Goal: Transaction & Acquisition: Download file/media

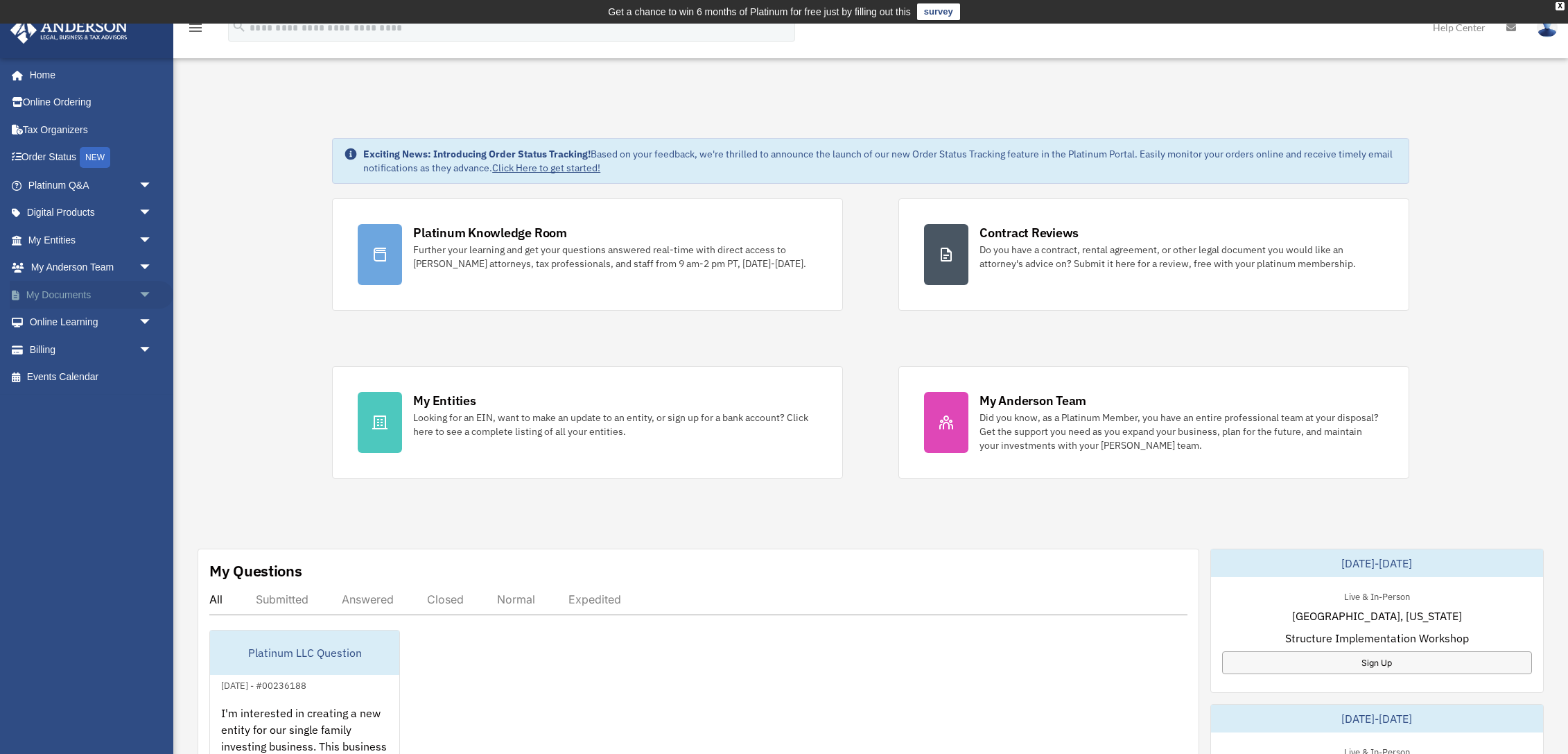
click at [58, 296] on link "My Documents arrow_drop_down" at bounding box center [91, 295] width 164 height 27
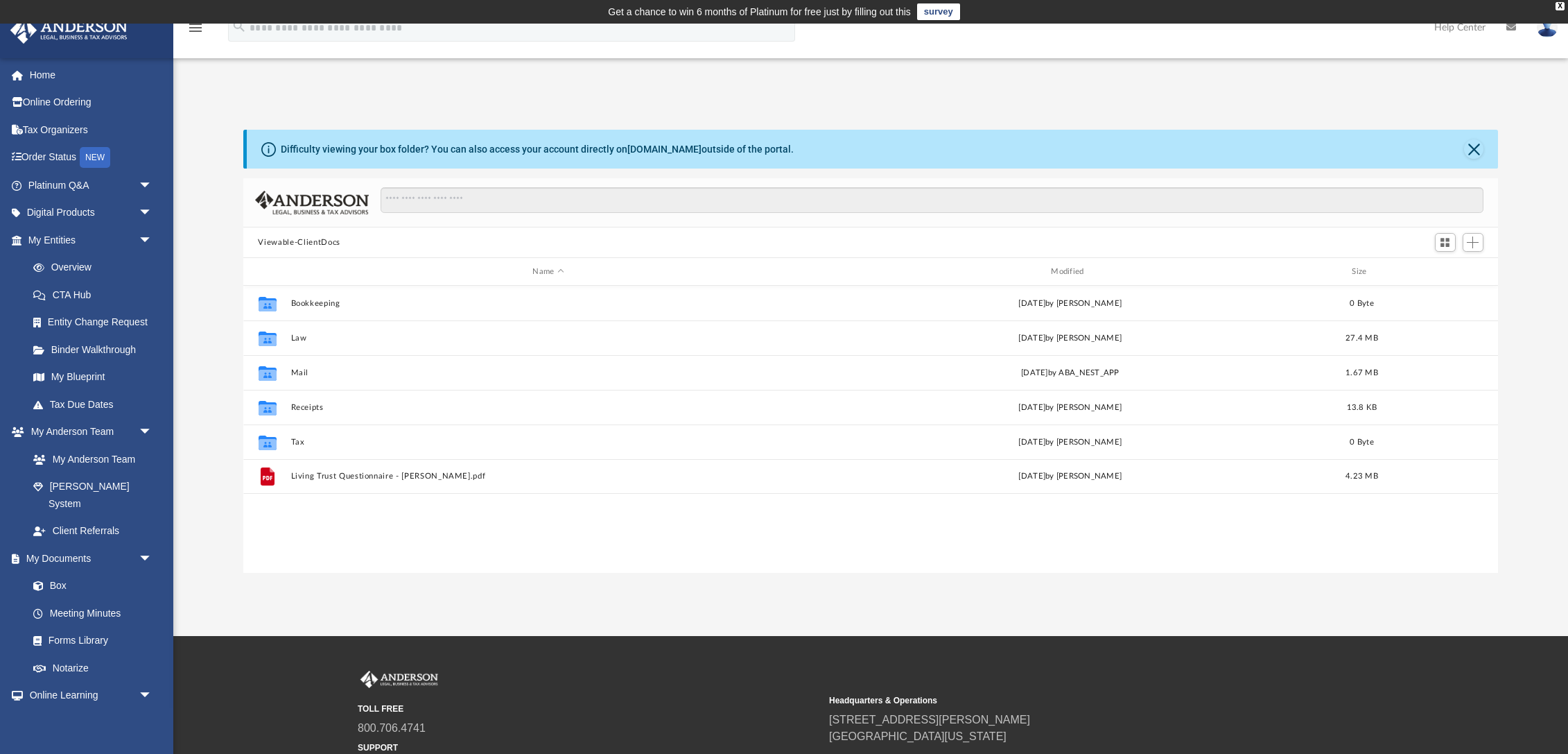
scroll to position [315, 1255]
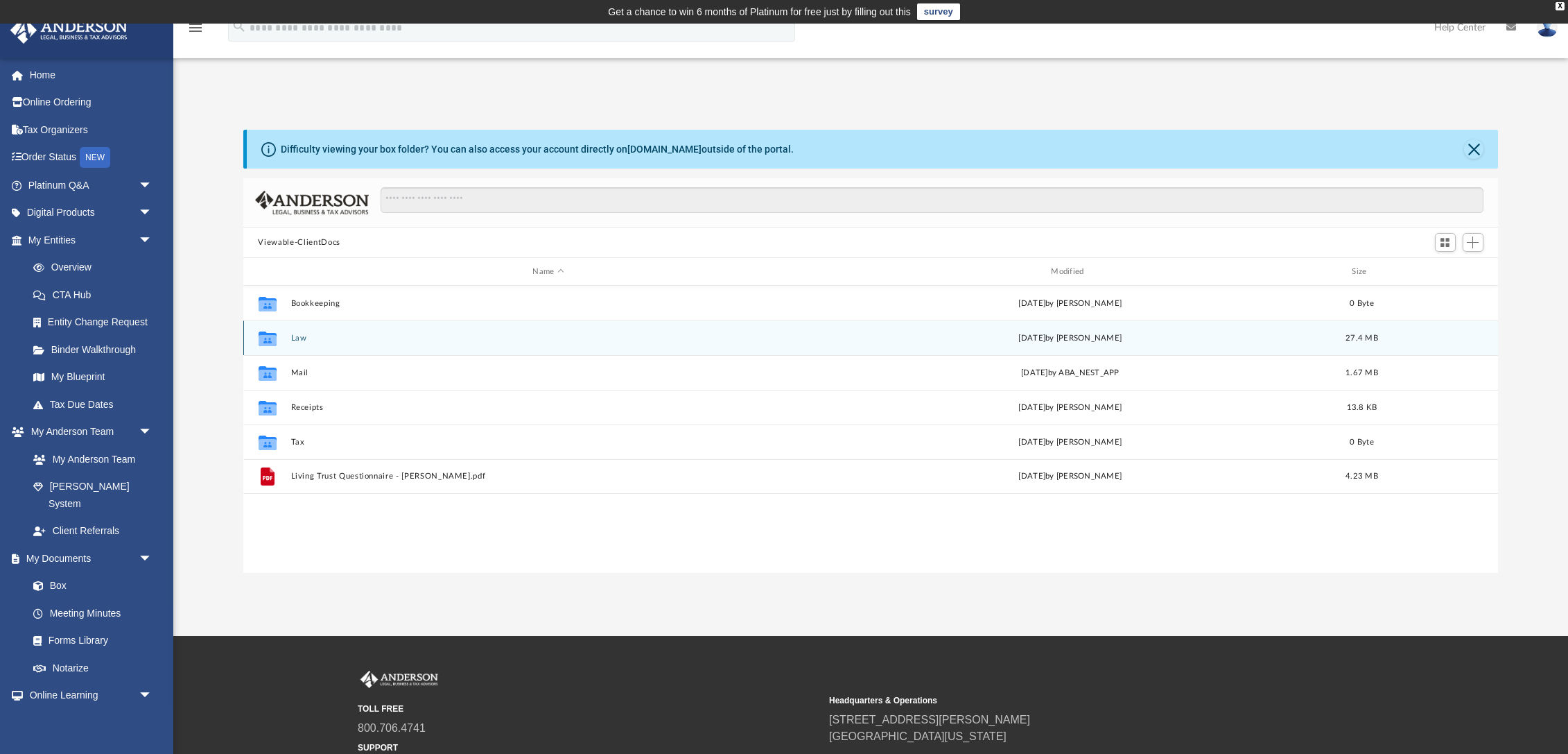
click at [302, 337] on button "Law" at bounding box center [549, 339] width 516 height 9
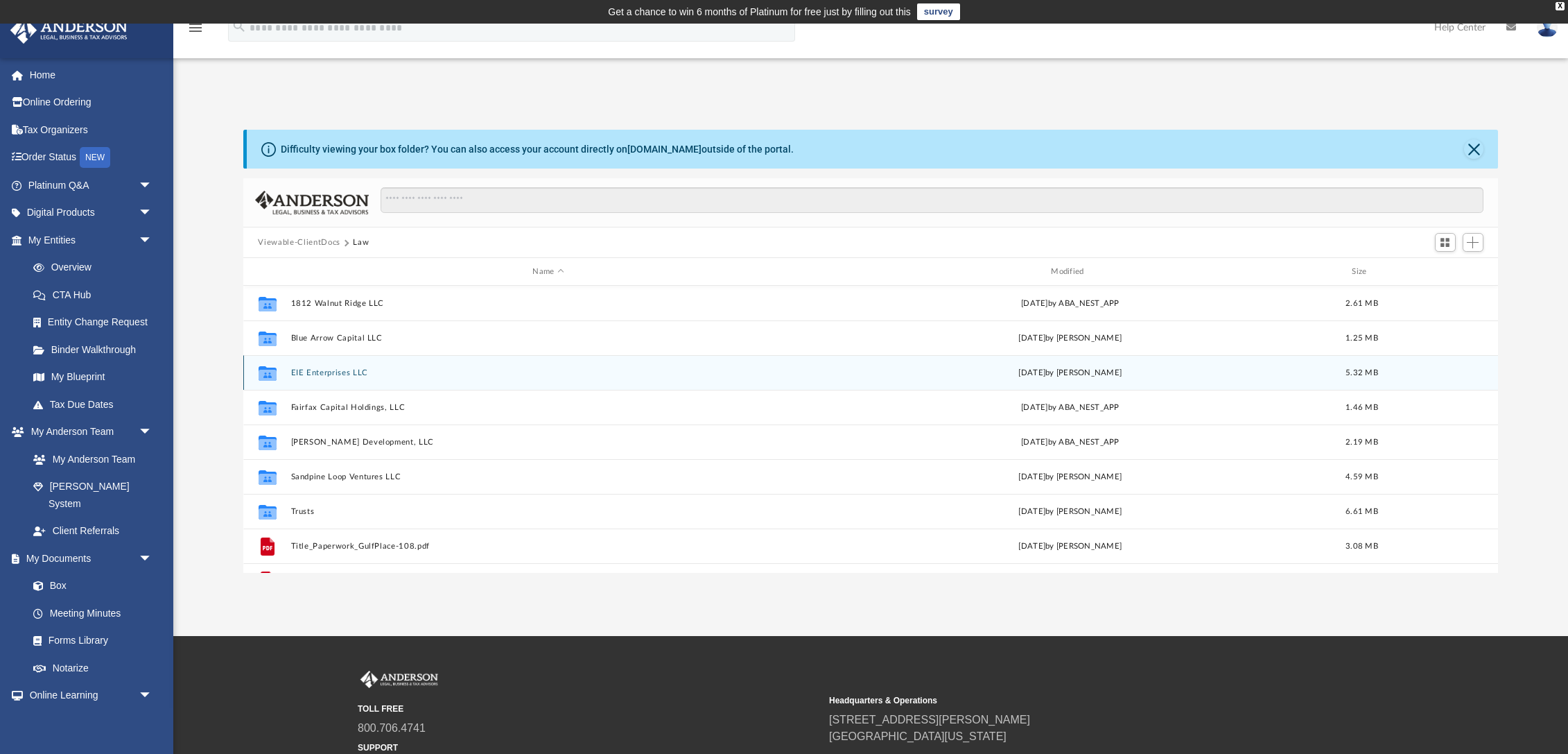
click at [352, 372] on button "EIE Enterprises LLC" at bounding box center [549, 372] width 516 height 9
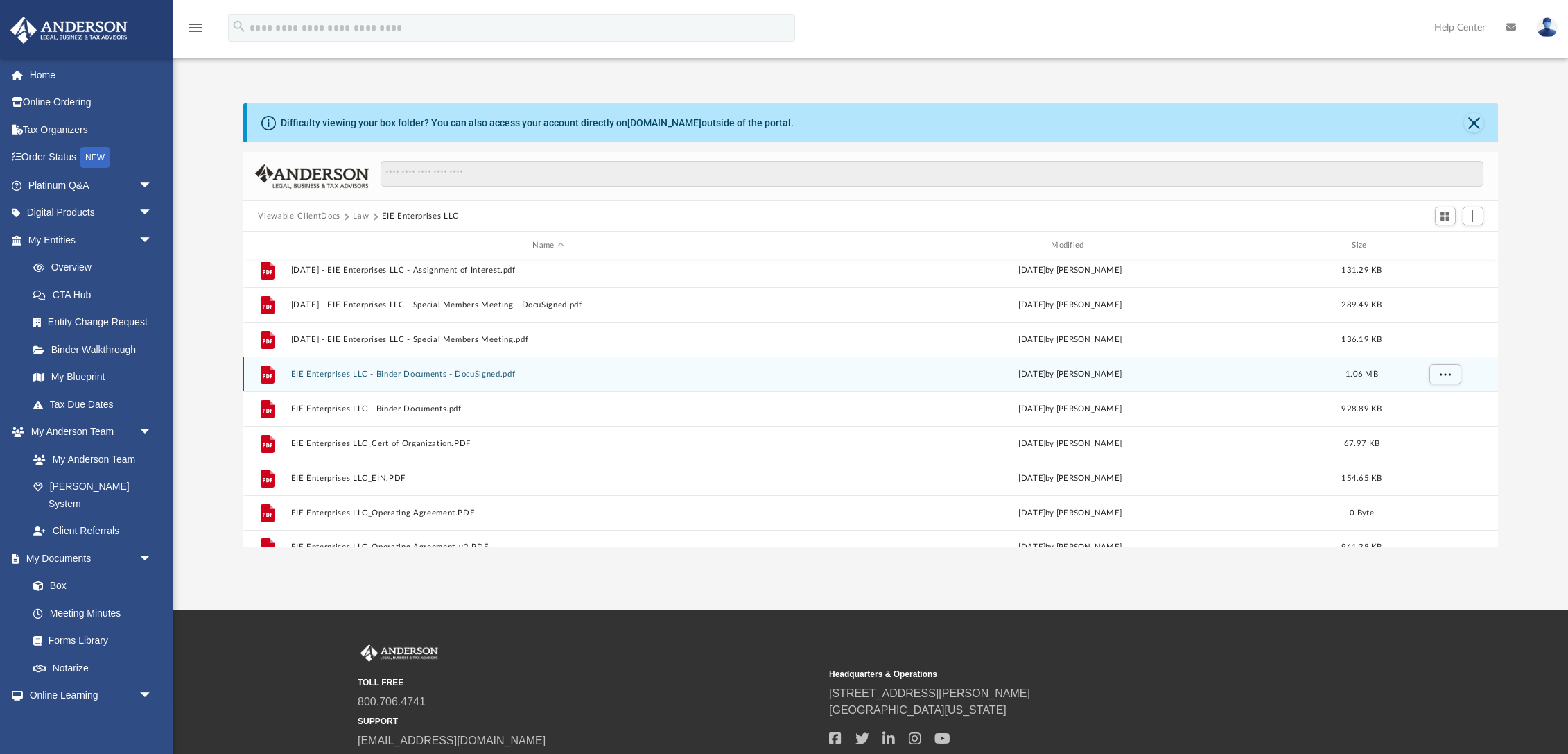
scroll to position [79, 0]
click at [1447, 370] on span "More options" at bounding box center [1444, 372] width 11 height 7
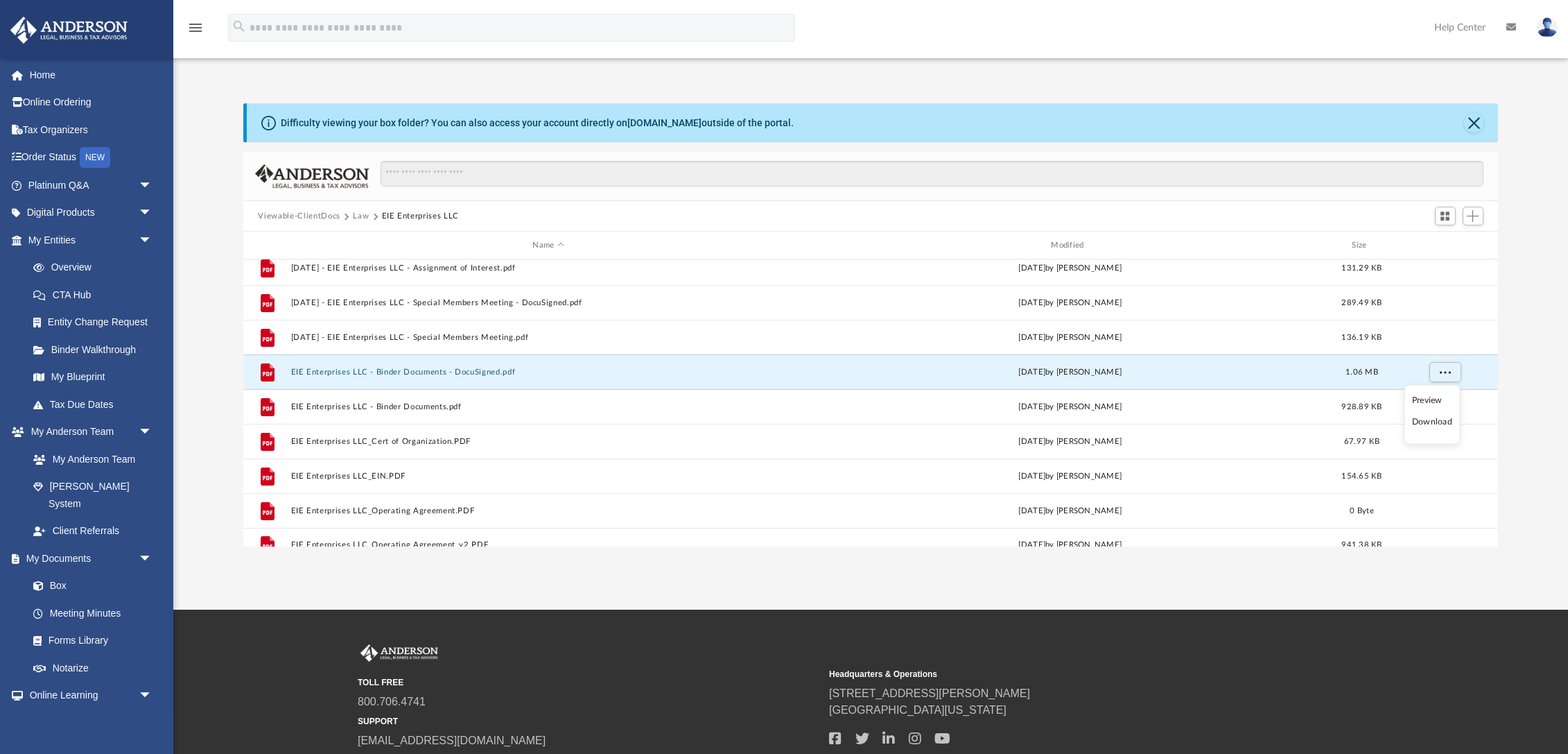
click at [1435, 417] on li "Download" at bounding box center [1433, 422] width 40 height 15
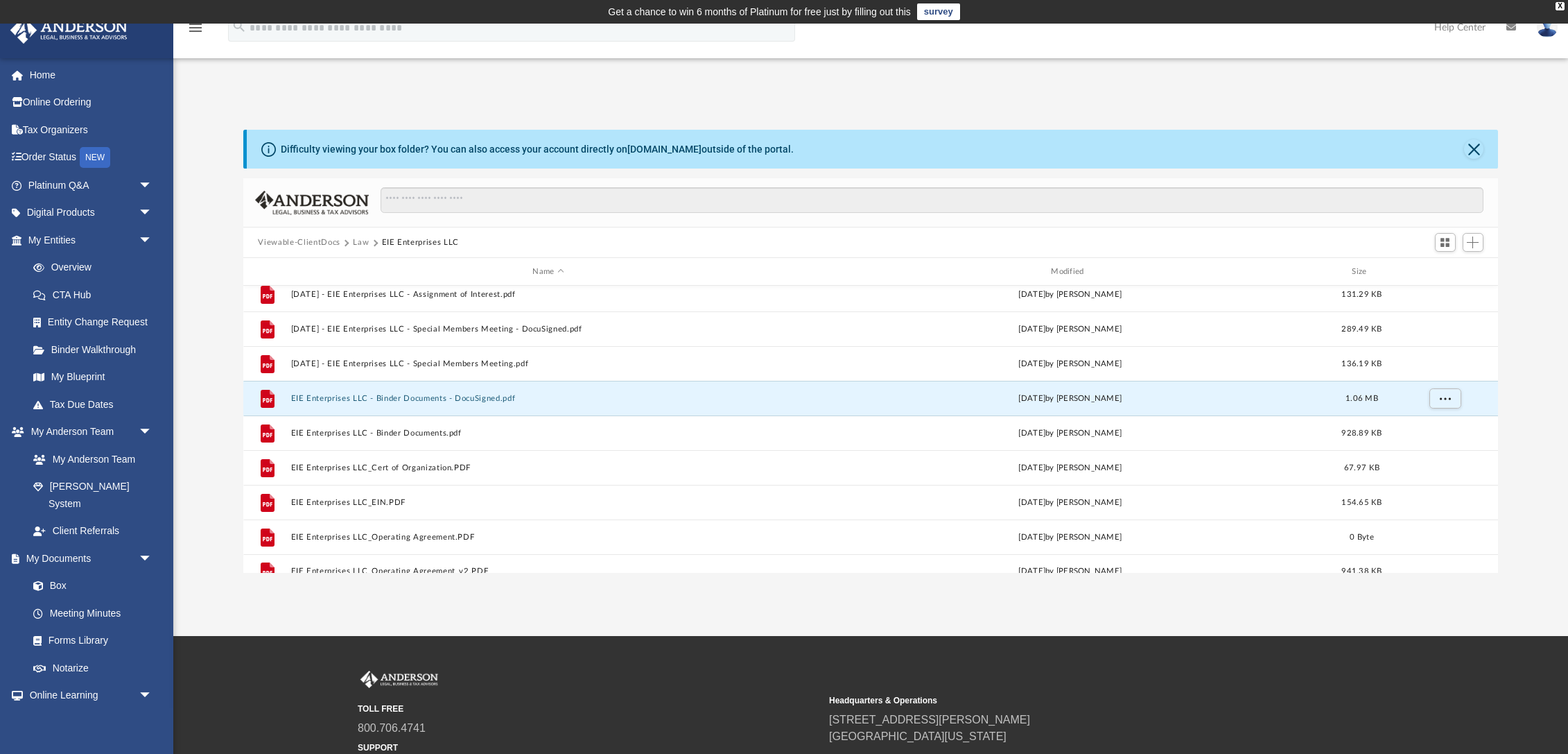
click at [357, 244] on button "Law" at bounding box center [360, 242] width 16 height 13
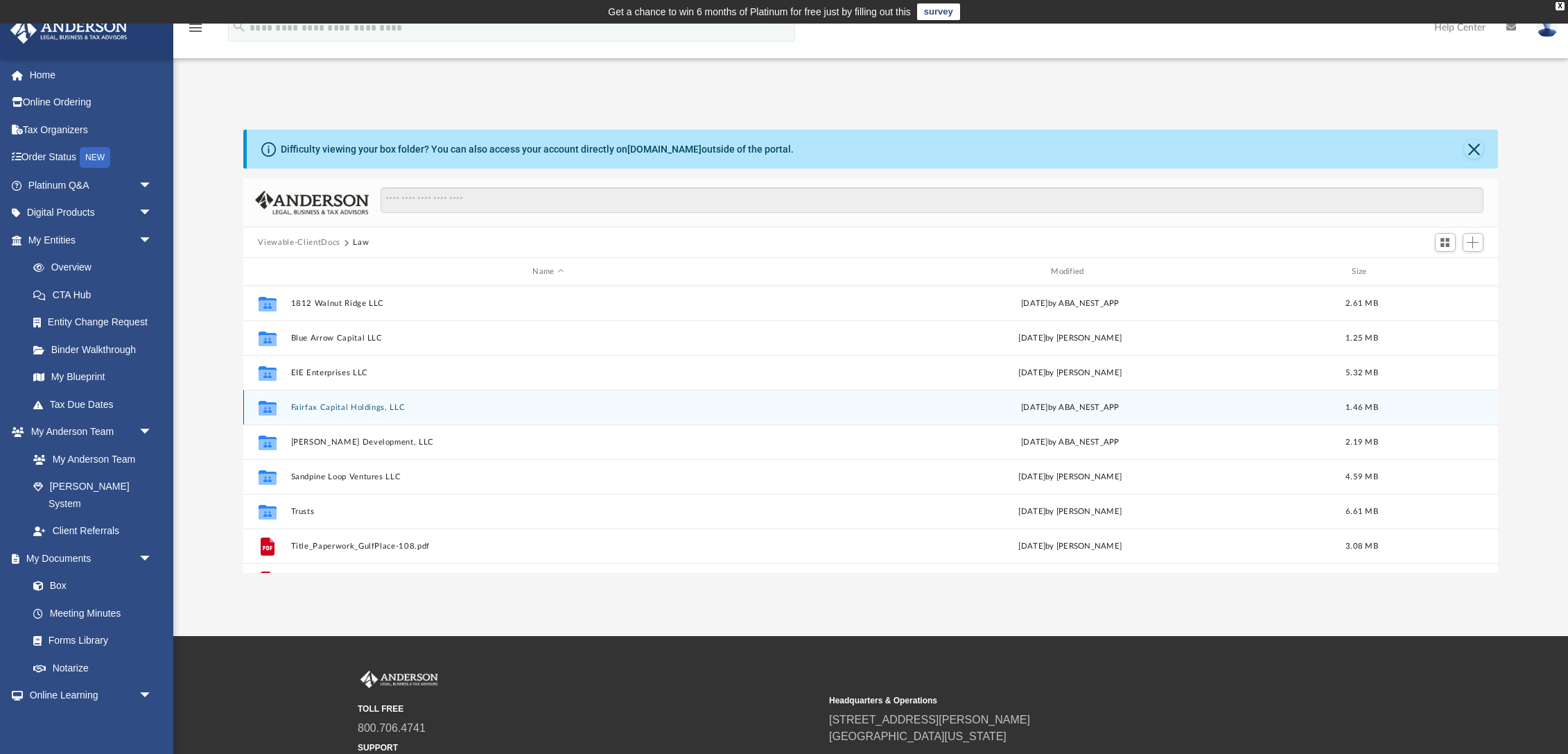
click at [360, 404] on button "Fairfax Capital Holdings, LLC" at bounding box center [549, 407] width 516 height 9
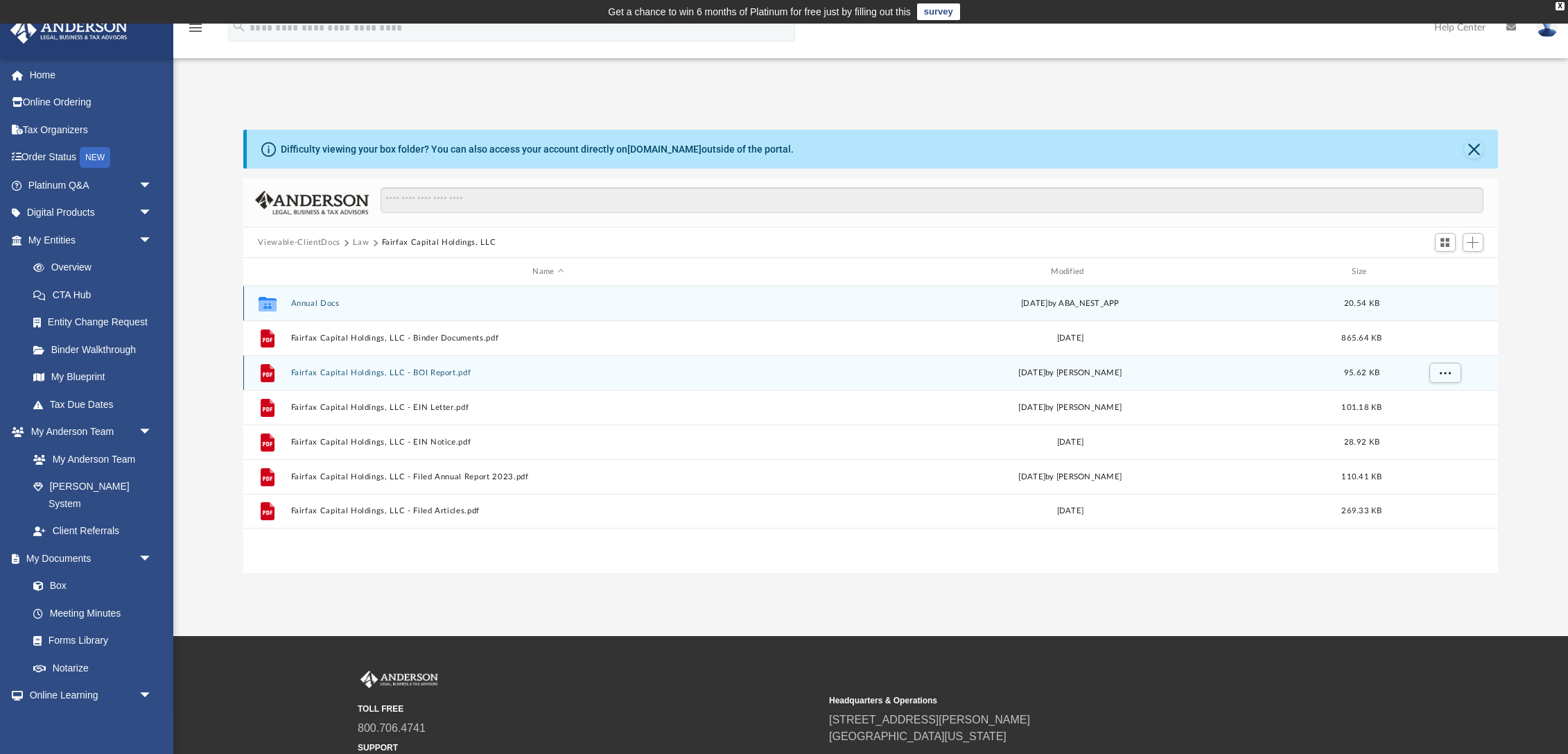
scroll to position [3, 0]
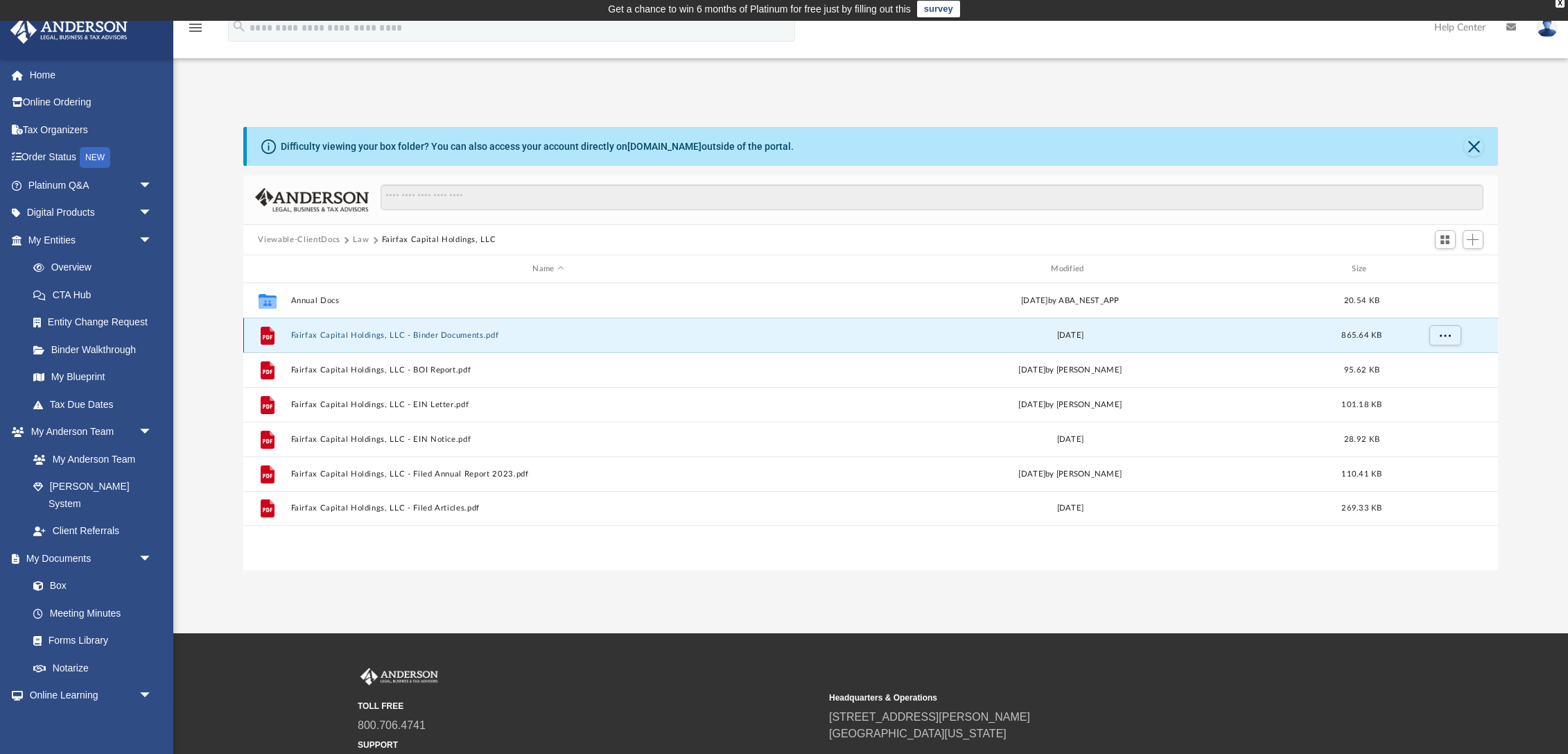
click at [383, 334] on button "Fairfax Capital Holdings, LLC - Binder Documents.pdf" at bounding box center [549, 335] width 516 height 9
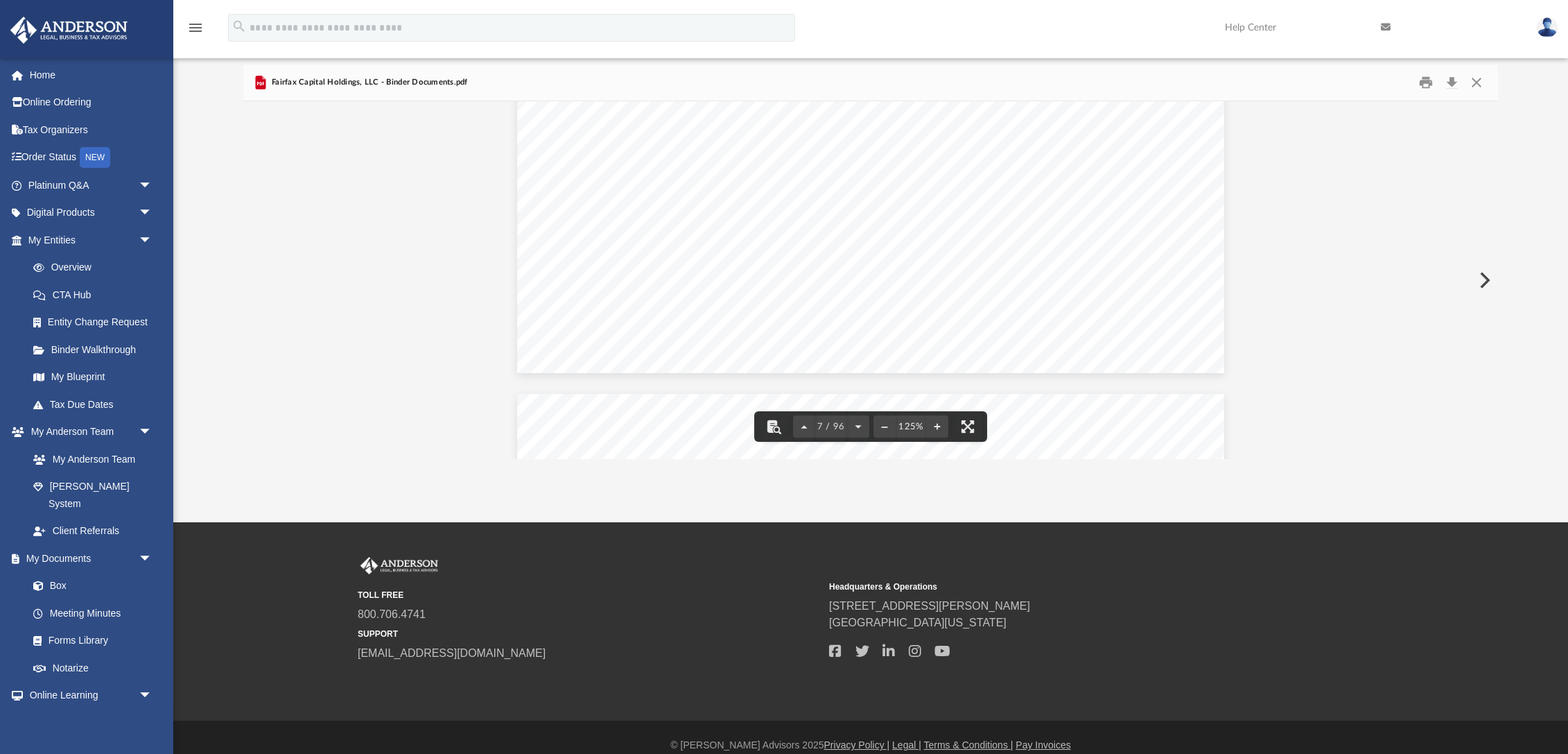
scroll to position [122, 0]
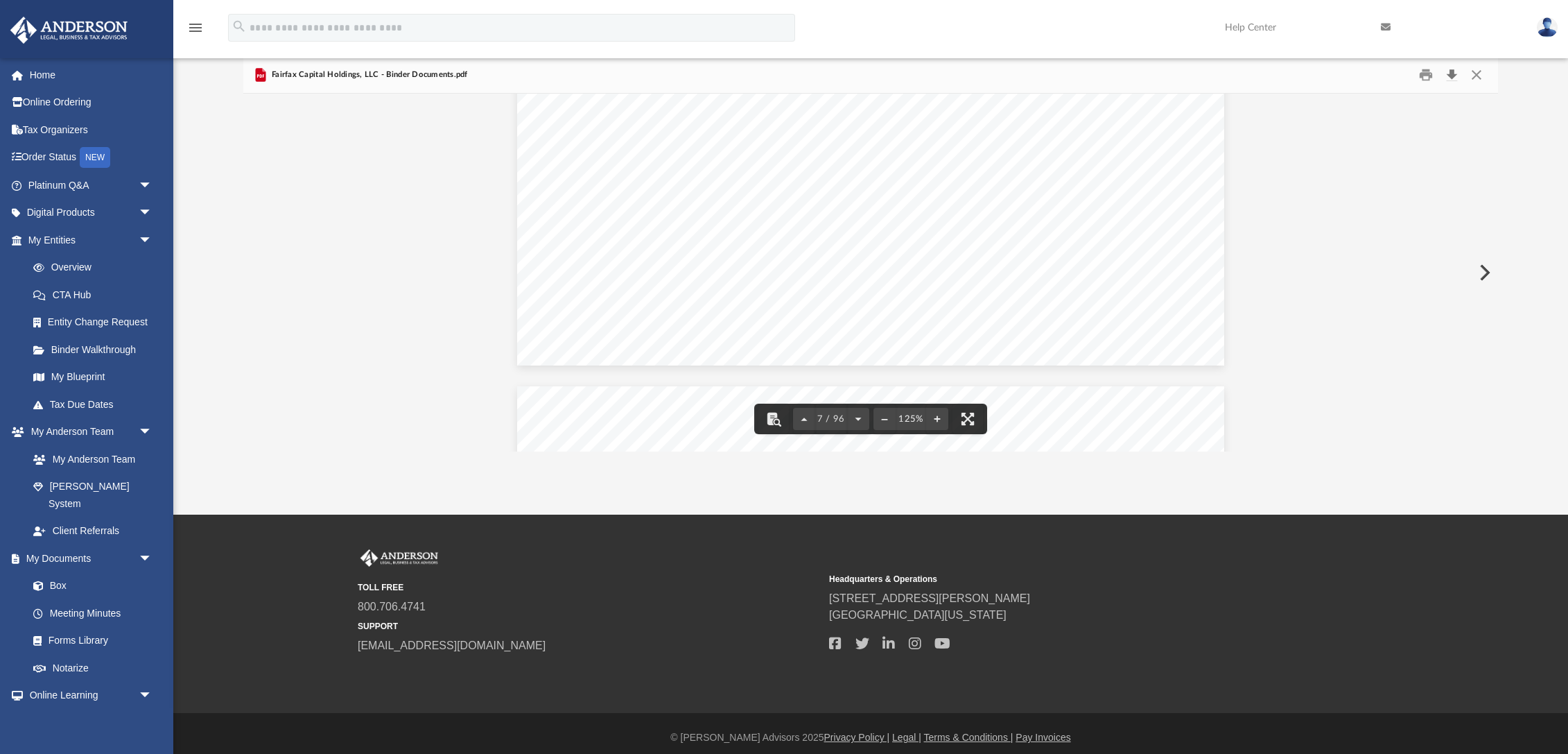
click at [1456, 75] on button "Download" at bounding box center [1452, 74] width 25 height 21
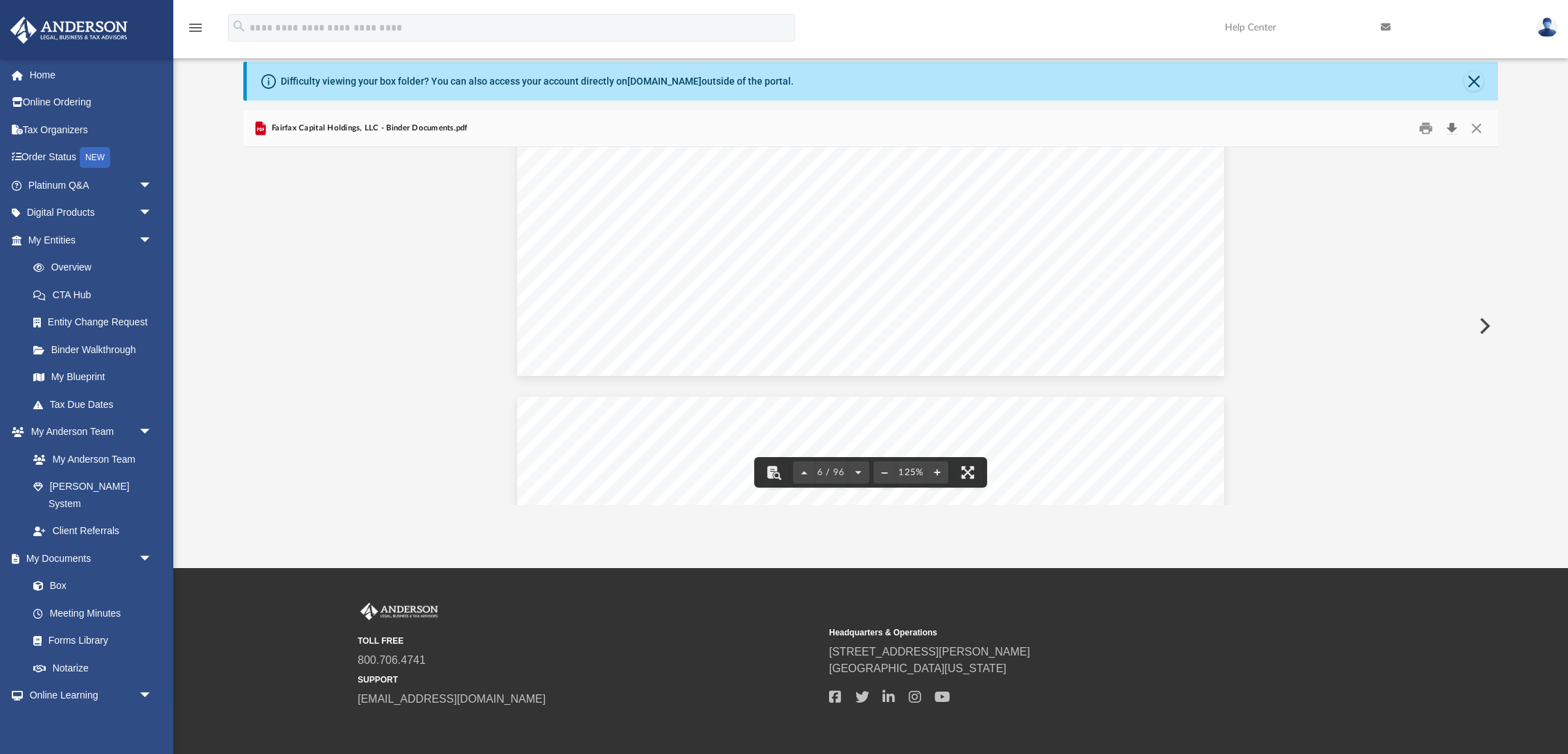
scroll to position [0, 0]
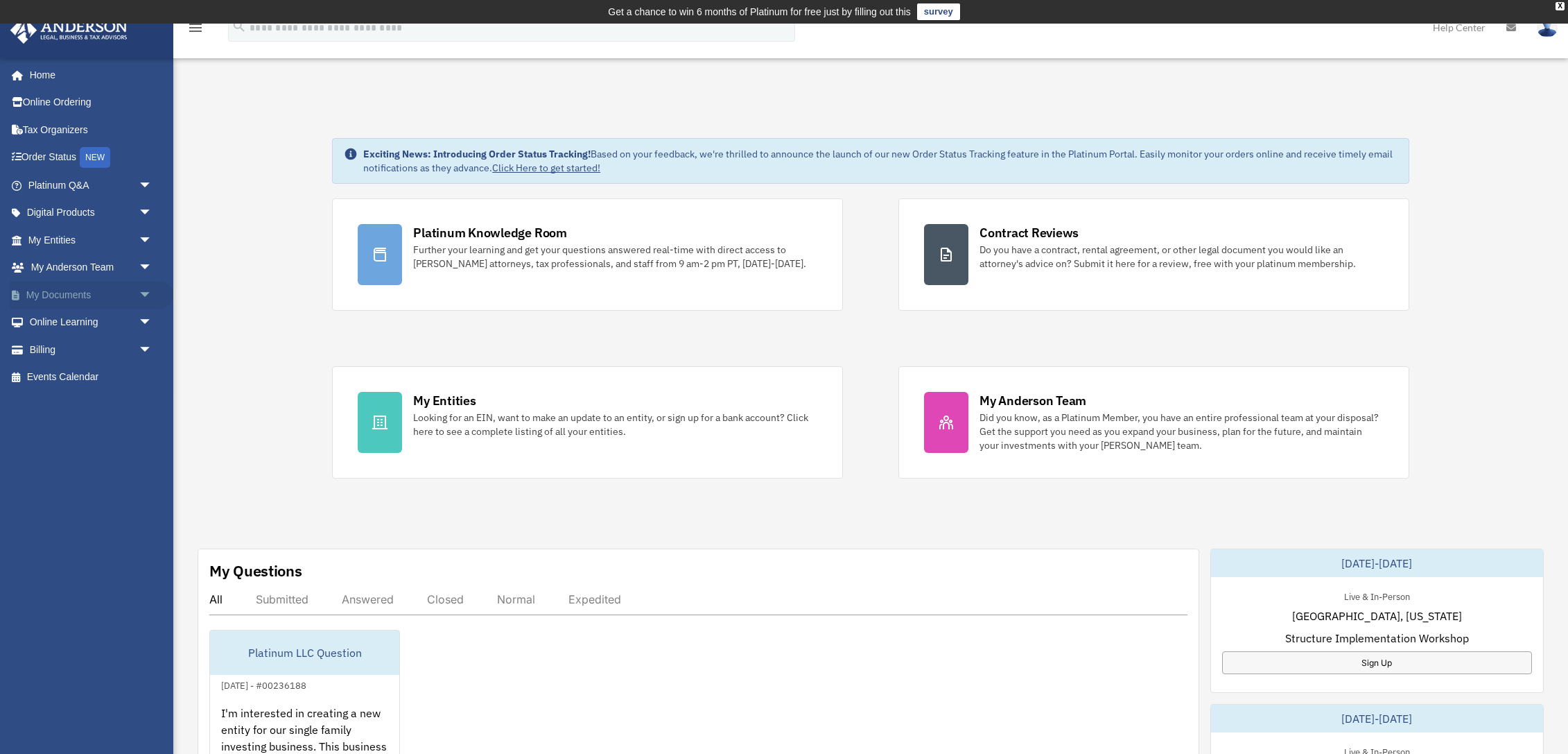
click at [105, 298] on link "My Documents arrow_drop_down" at bounding box center [91, 295] width 164 height 27
click at [145, 294] on span "arrow_drop_down" at bounding box center [153, 295] width 27 height 28
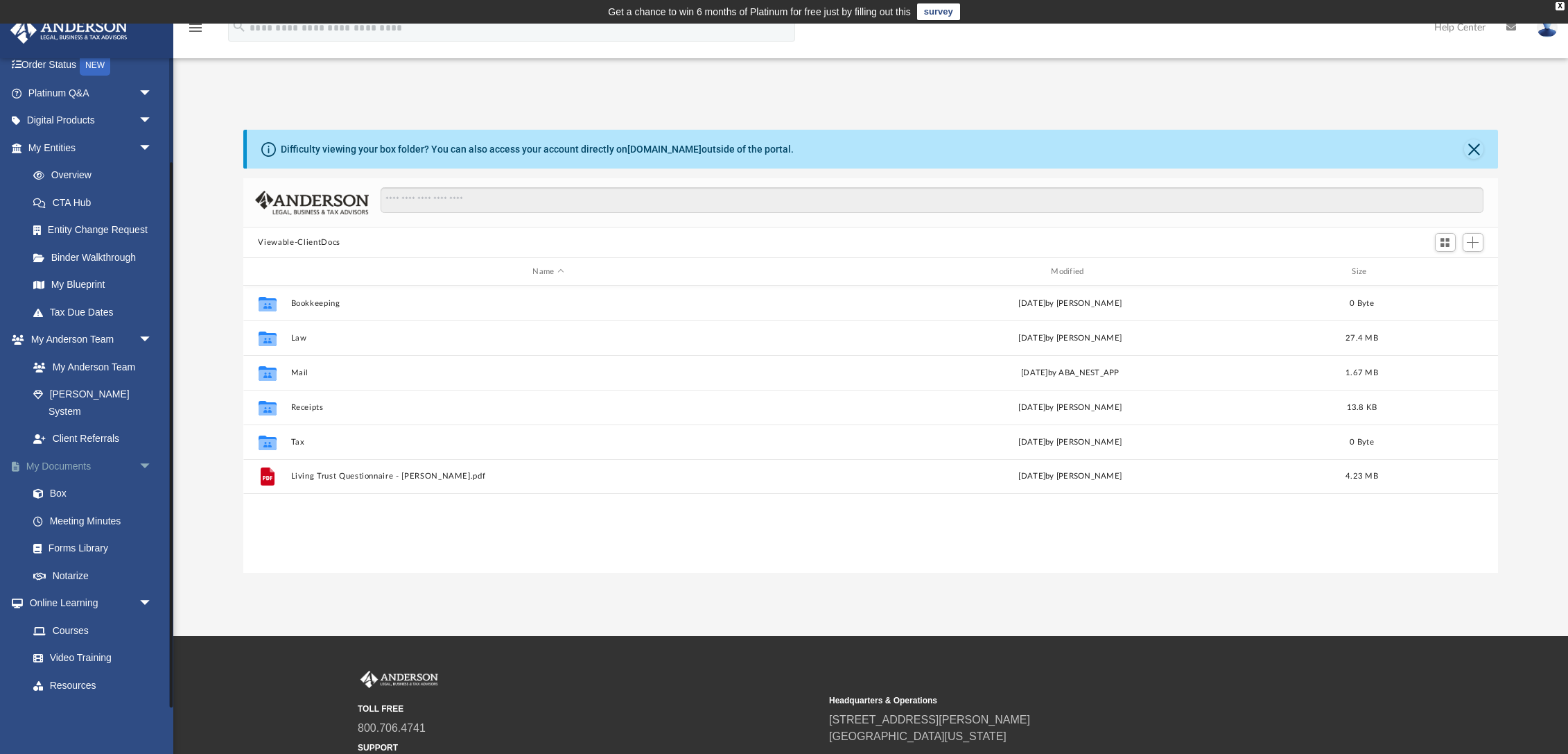
scroll to position [124, 0]
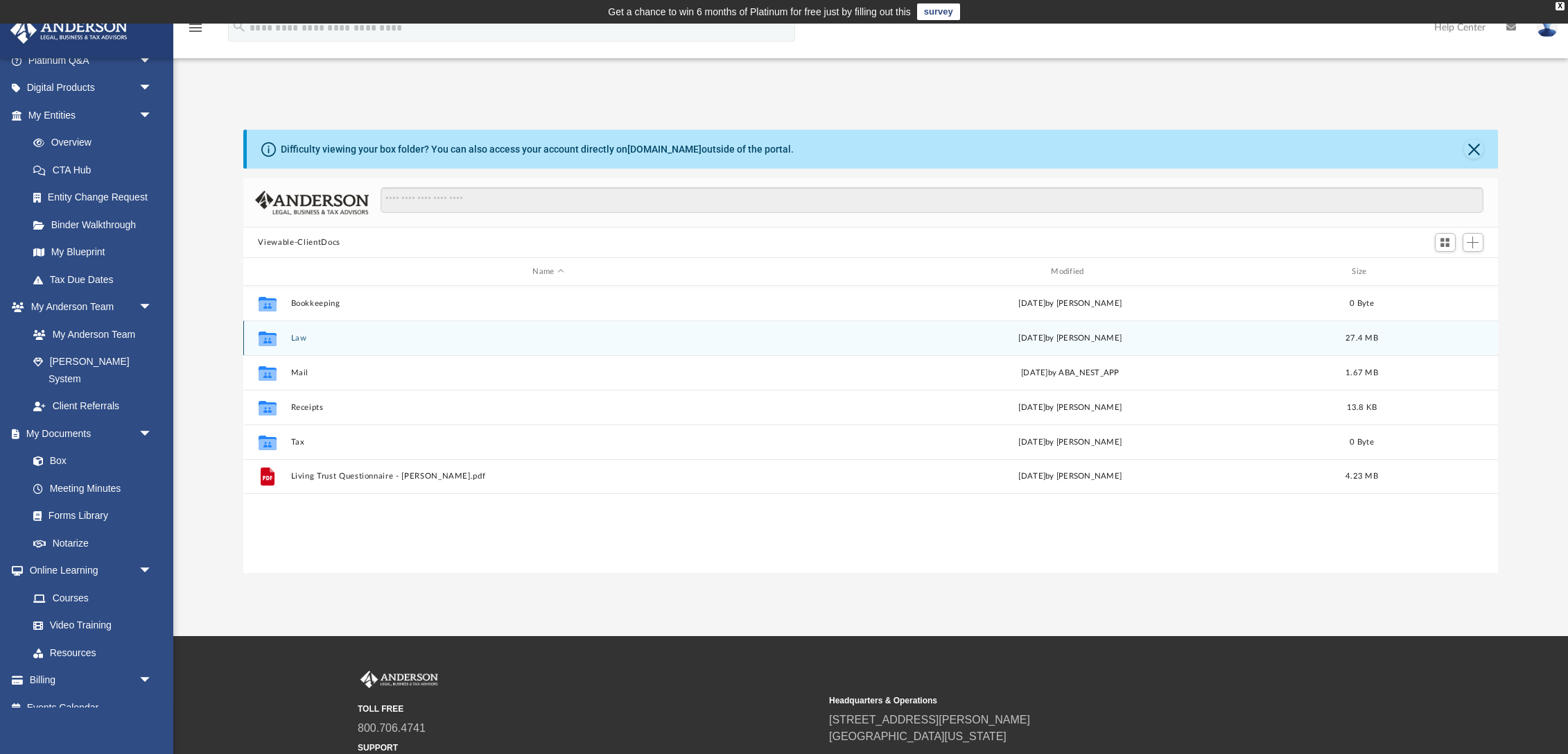
click at [302, 330] on div "Collaborated Folder Law Wed Jul 30 2025 by Gerald Higgins 27.4 MB" at bounding box center [871, 338] width 1255 height 35
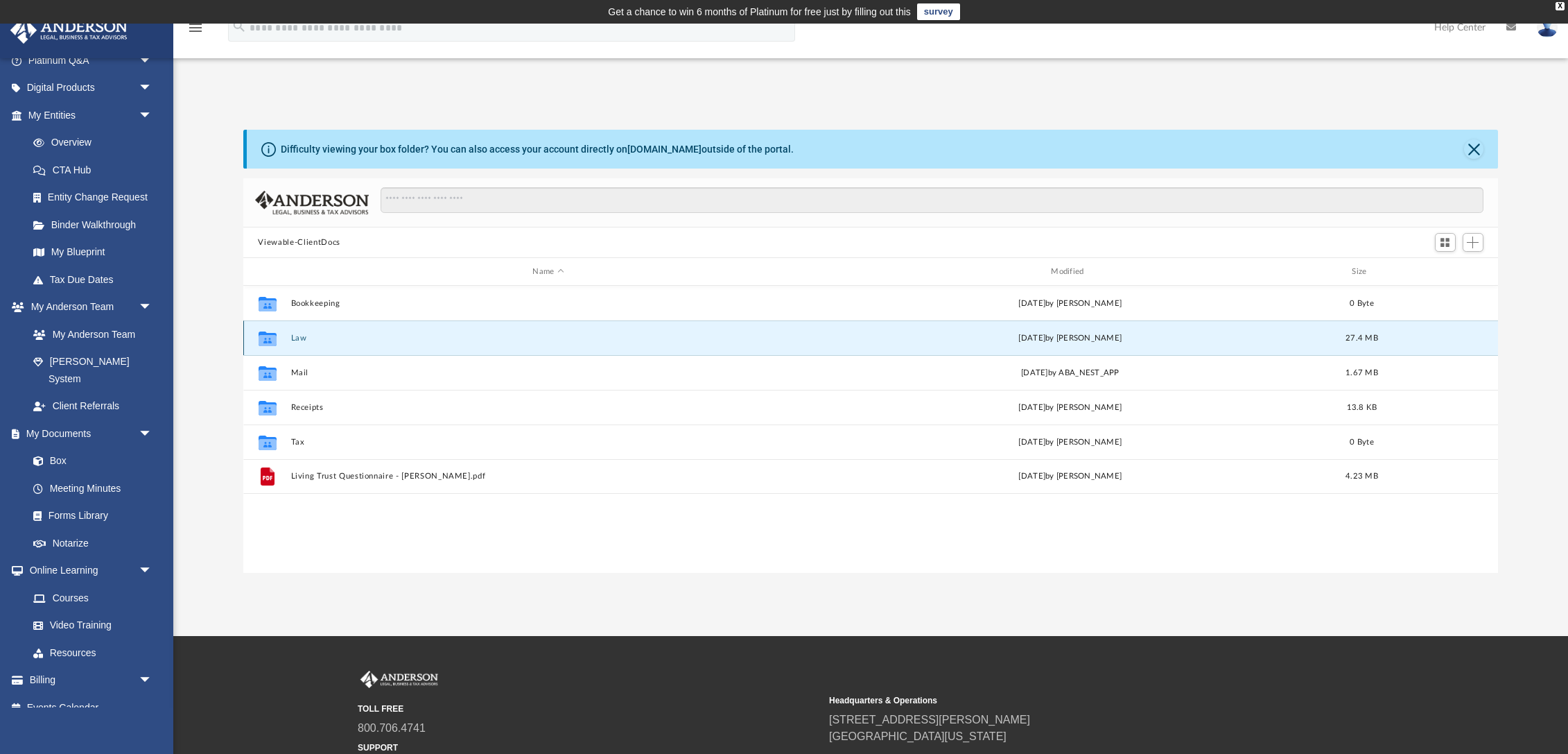
click at [299, 334] on button "Law" at bounding box center [549, 339] width 516 height 9
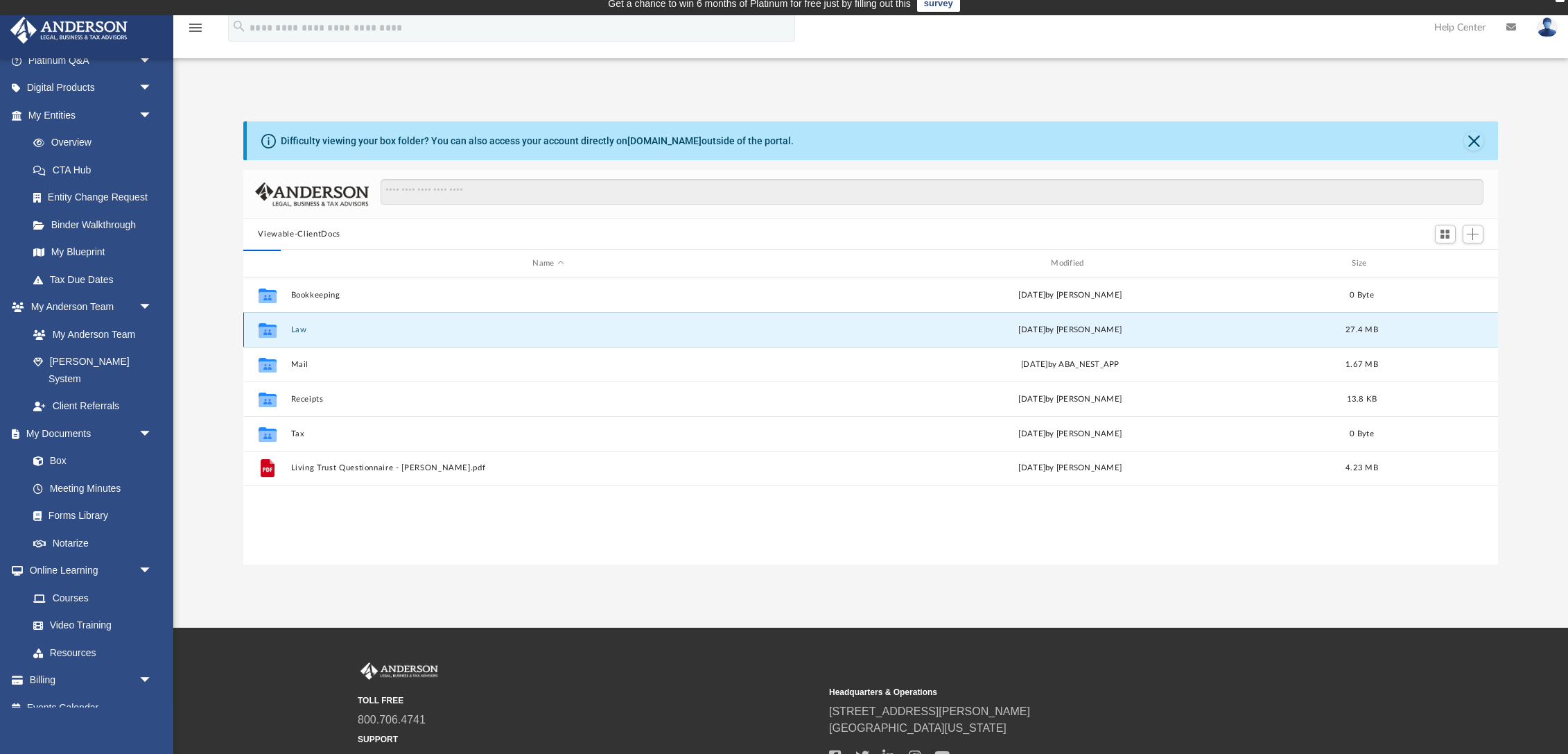
scroll to position [10, 0]
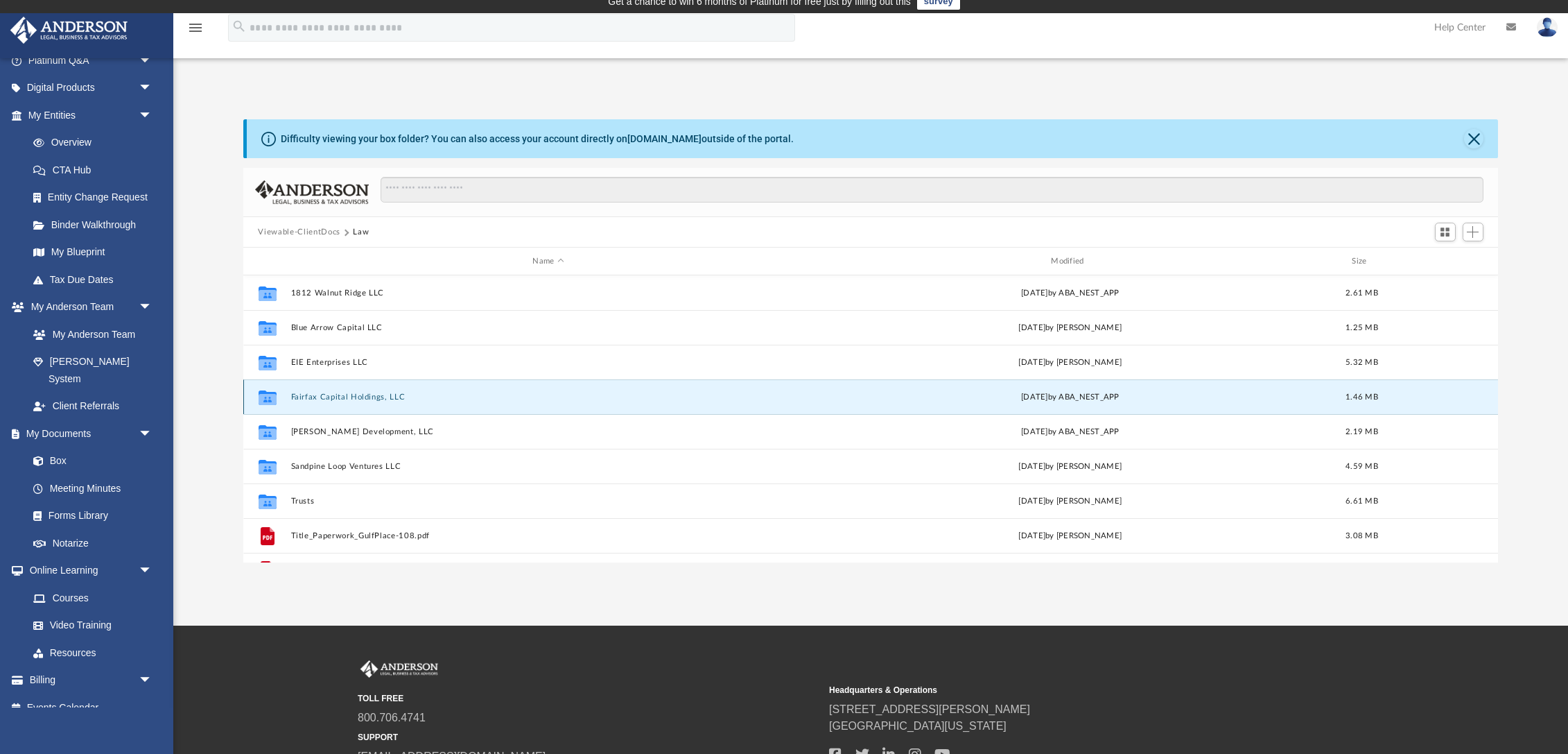
click at [361, 393] on button "Fairfax Capital Holdings, LLC" at bounding box center [549, 397] width 516 height 9
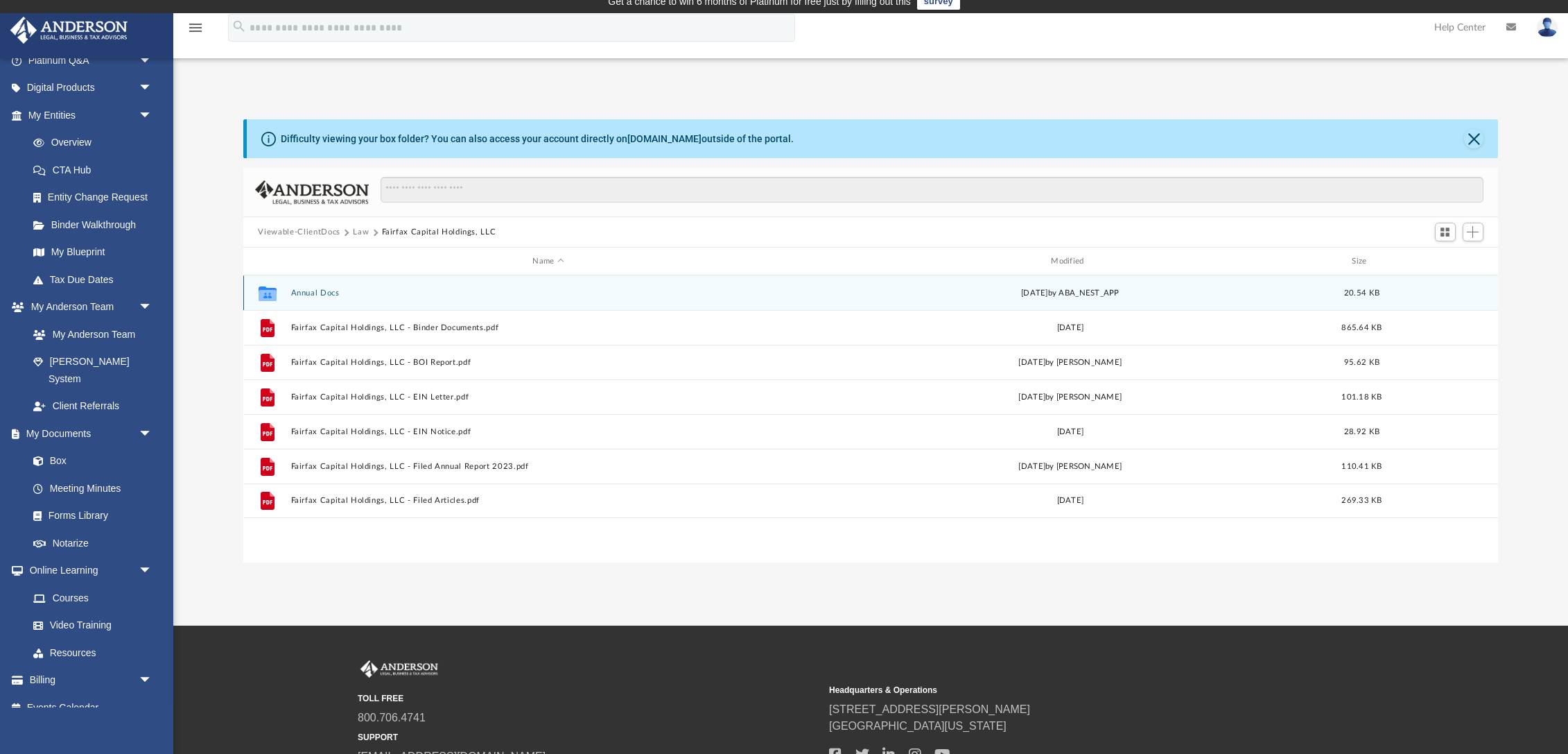
click at [296, 290] on button "Annual Docs" at bounding box center [549, 293] width 516 height 9
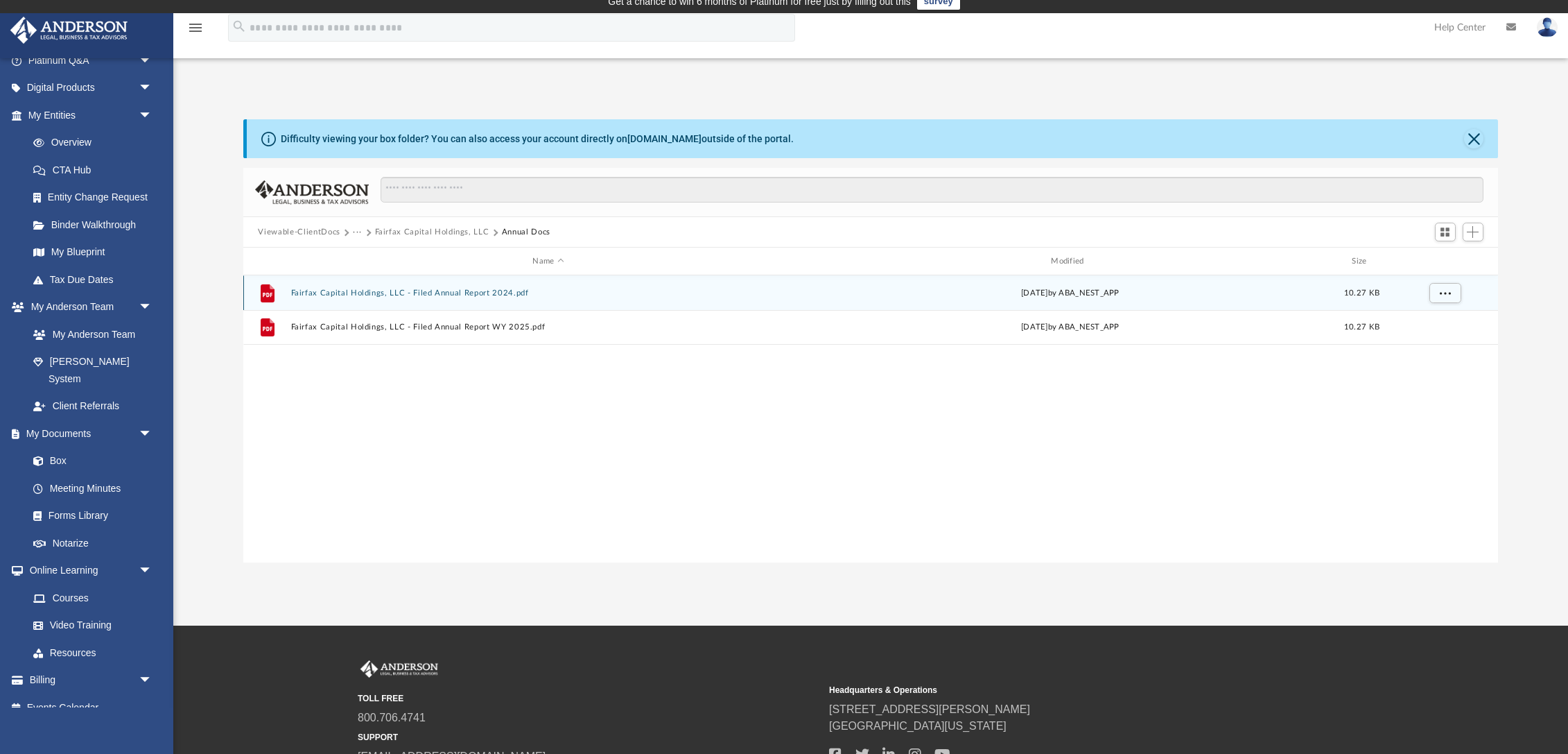
scroll to position [10, 0]
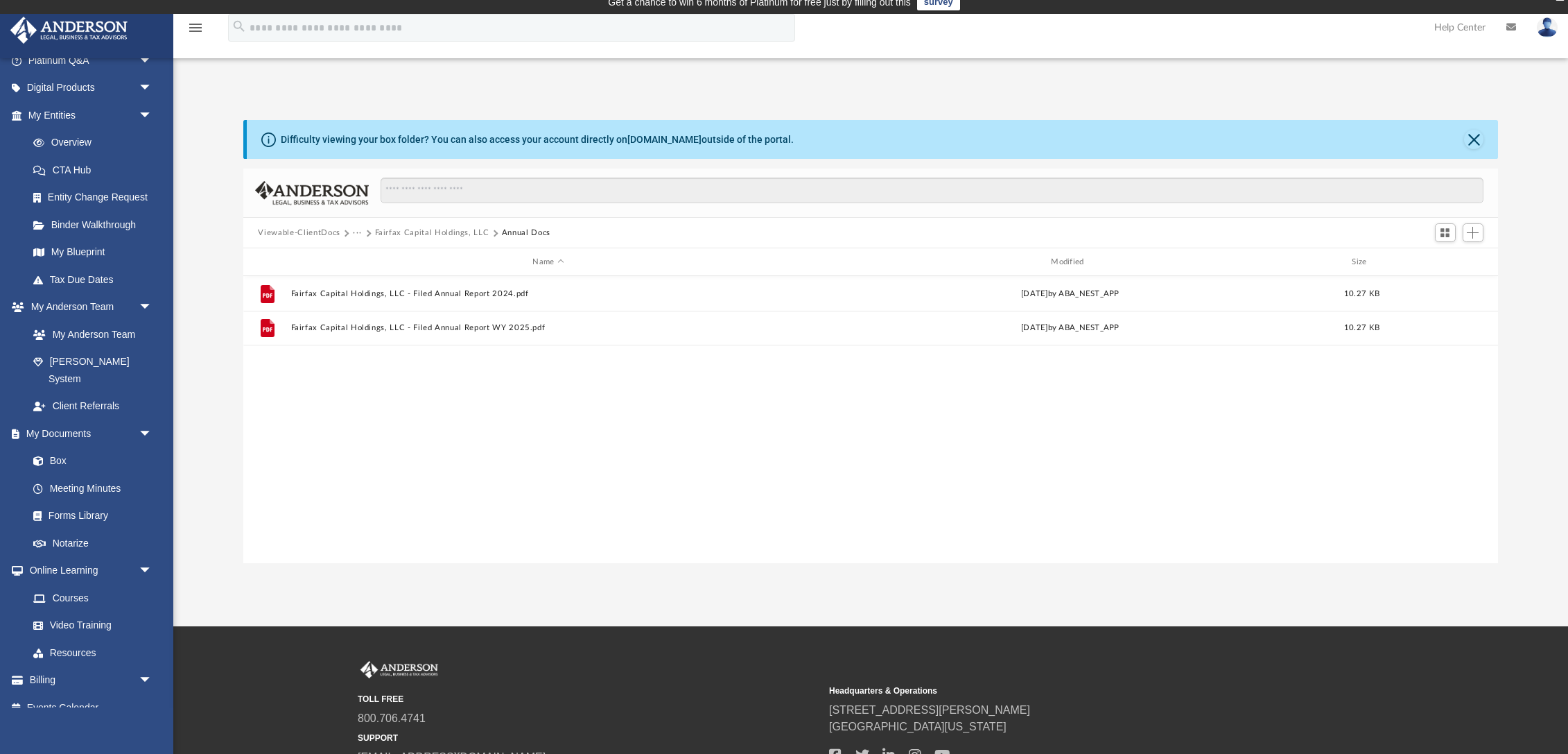
click at [444, 229] on button "Fairfax Capital Holdings, LLC" at bounding box center [432, 233] width 114 height 13
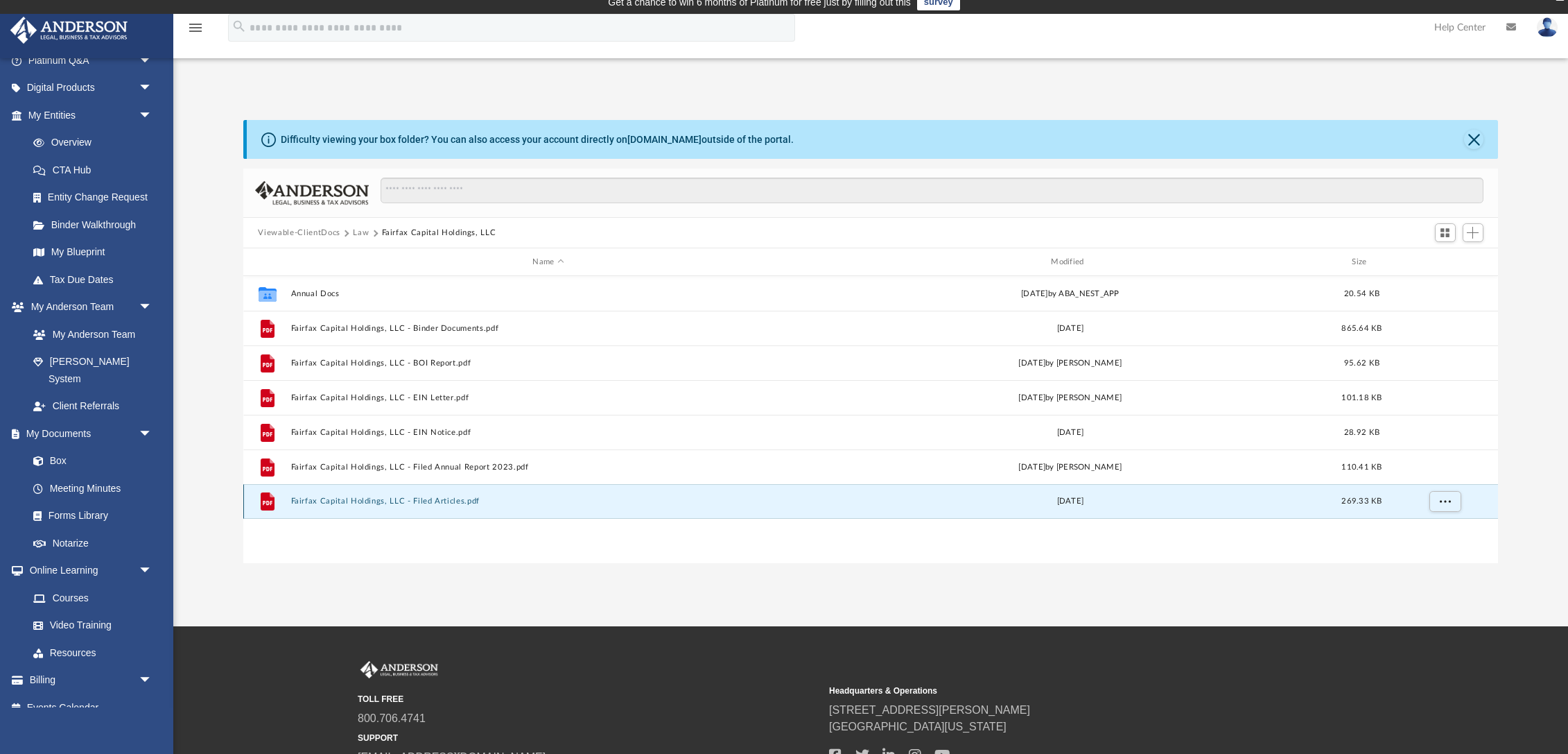
click at [446, 498] on button "Fairfax Capital Holdings, LLC - Filed Articles.pdf" at bounding box center [549, 501] width 516 height 9
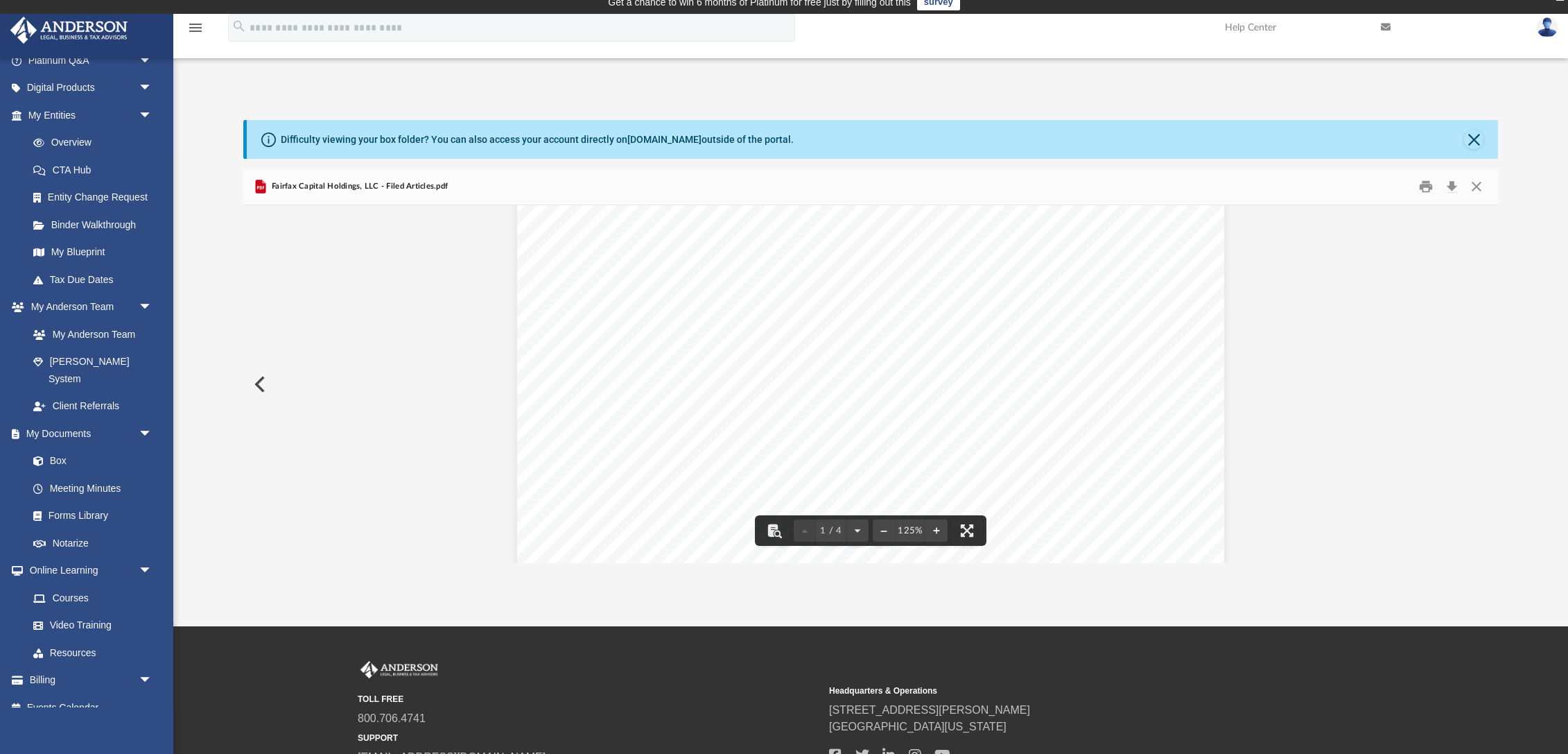
scroll to position [154, 0]
click at [1473, 139] on button "Close" at bounding box center [1473, 139] width 19 height 19
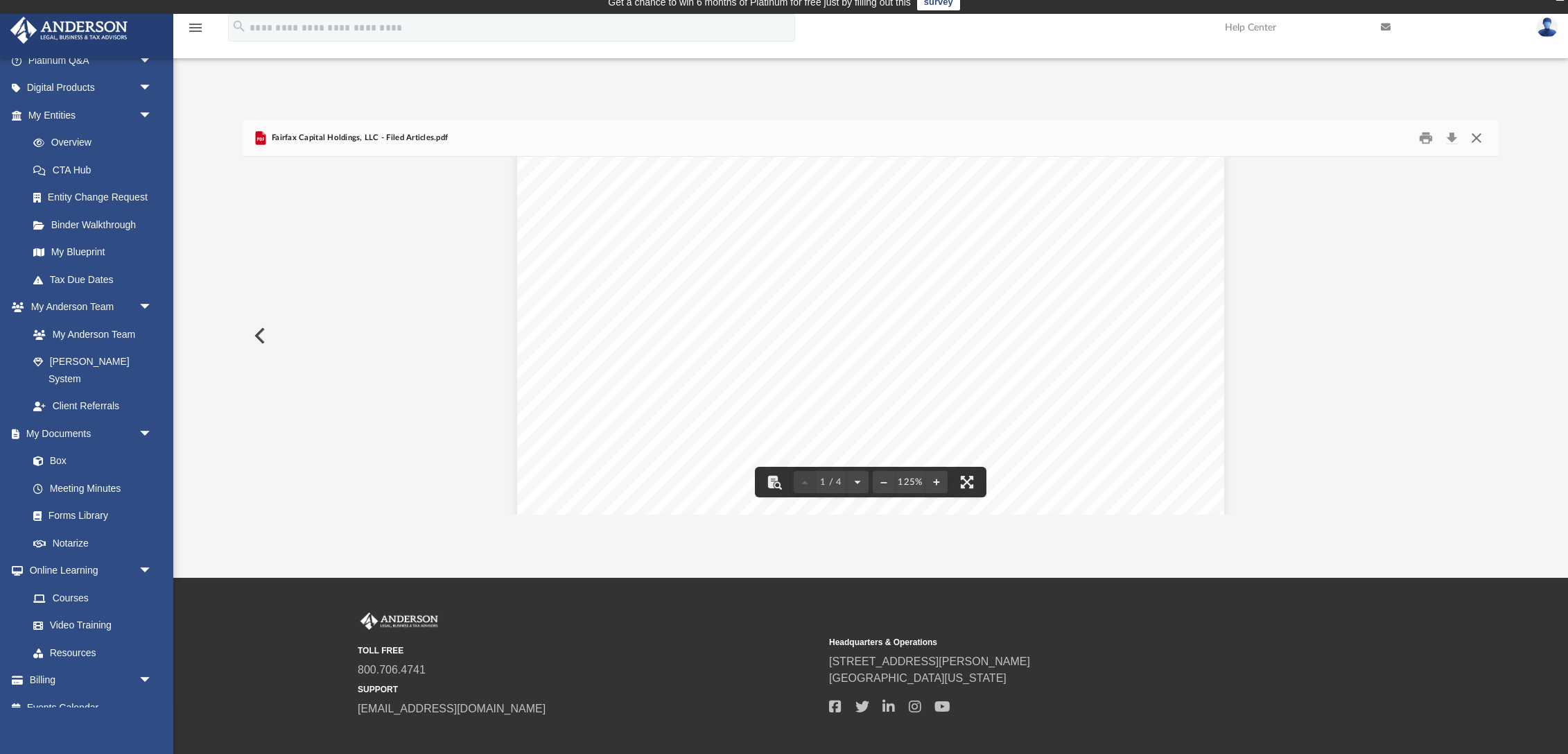
click at [1477, 137] on button "Close" at bounding box center [1476, 137] width 25 height 21
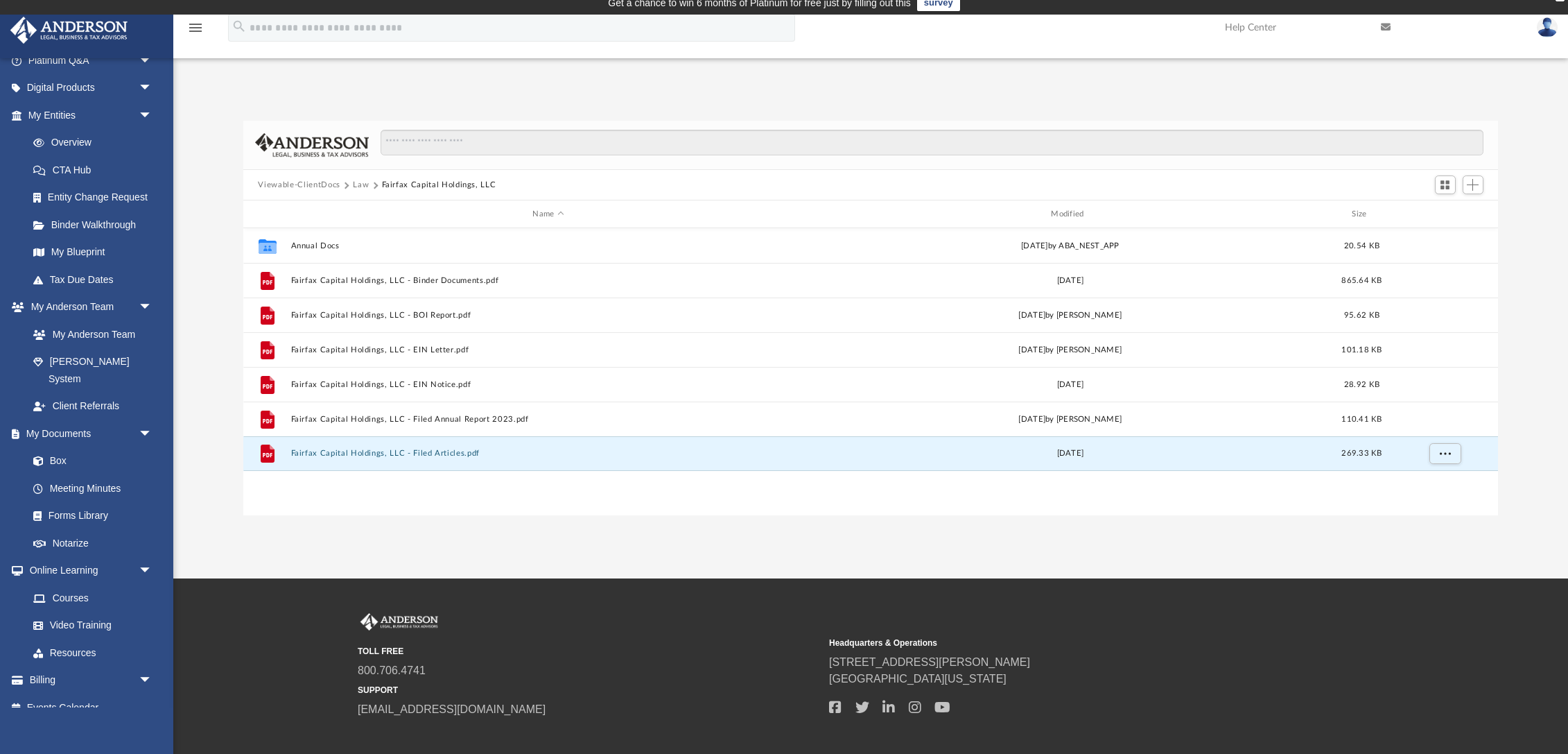
scroll to position [0, 0]
